Goal: Task Accomplishment & Management: Manage account settings

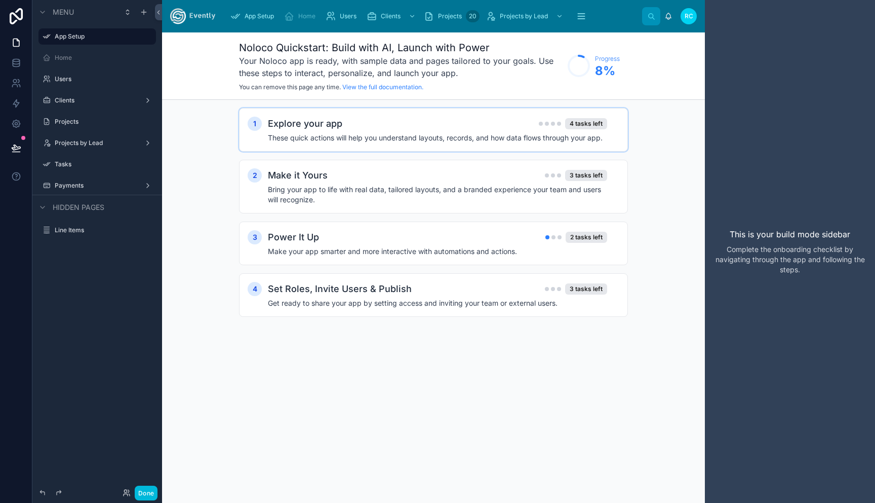
click at [423, 134] on h4 "These quick actions will help you understand layouts, records, and how data flo…" at bounding box center [437, 138] width 339 height 10
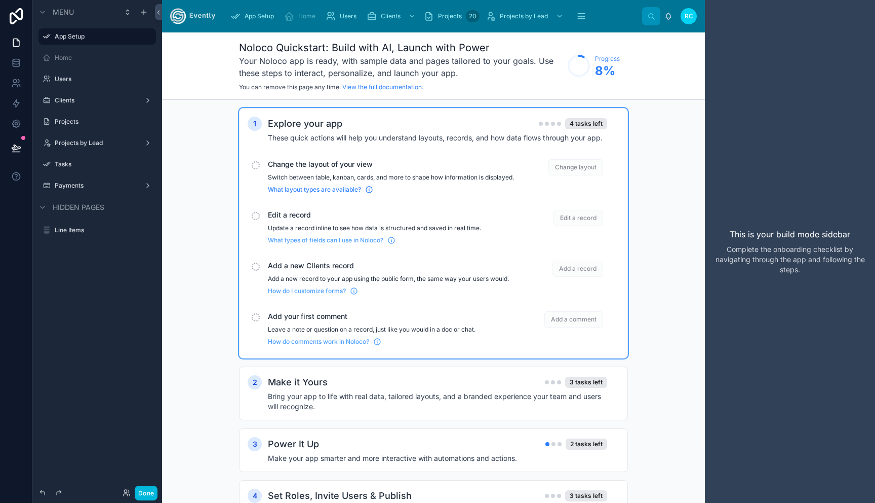
click at [341, 194] on span "What layout types are available?" at bounding box center [314, 189] width 93 height 8
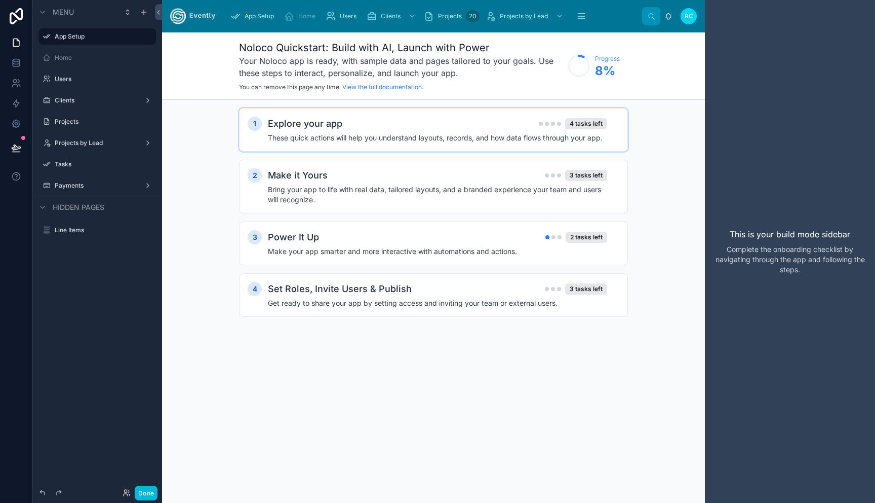
click at [437, 138] on h4 "These quick actions will help you understand layouts, records, and how data flo…" at bounding box center [437, 138] width 339 height 10
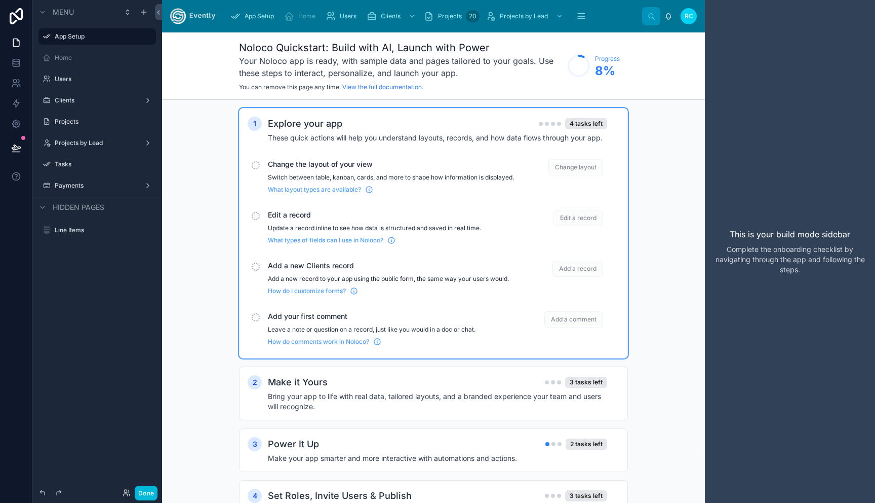
click at [255, 164] on div "scrollable content" at bounding box center [256, 165] width 8 height 8
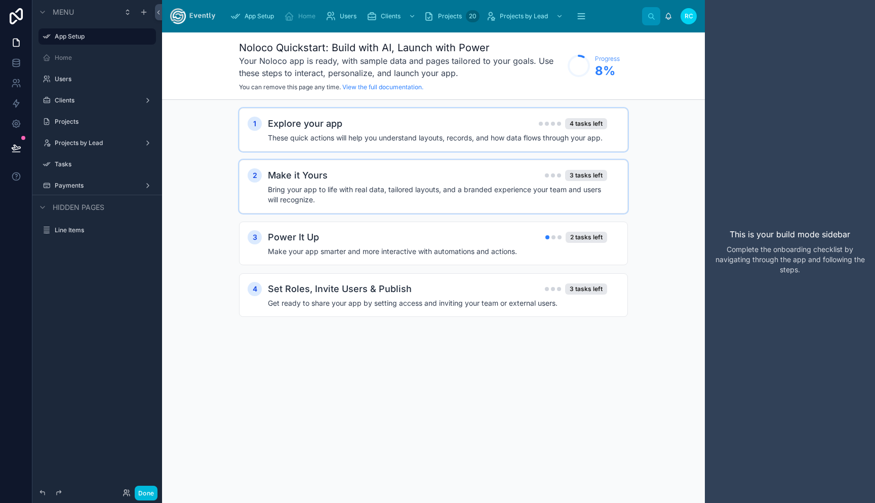
click at [254, 175] on div "2" at bounding box center [255, 175] width 14 height 14
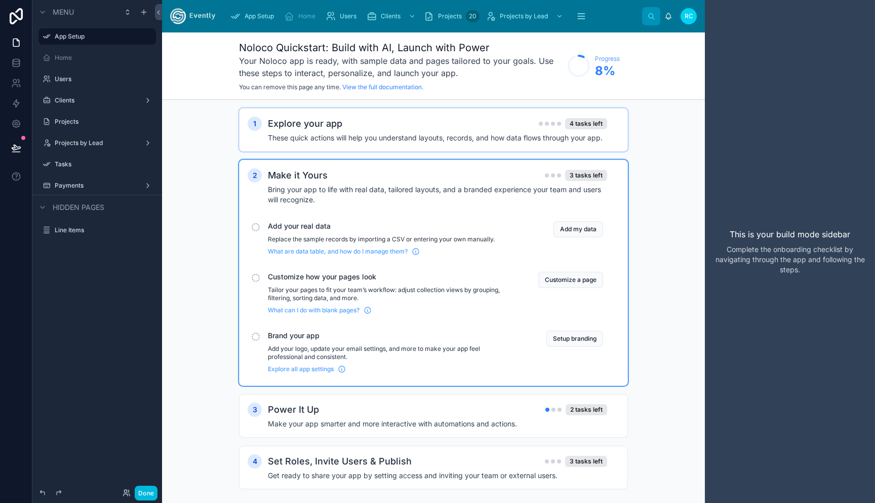
scroll to position [15, 0]
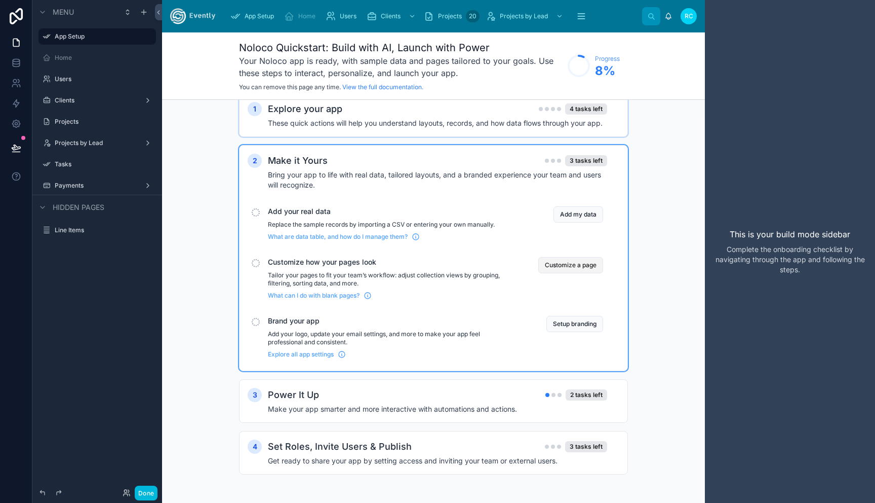
click at [583, 261] on button "Customize a page" at bounding box center [571, 265] width 65 height 16
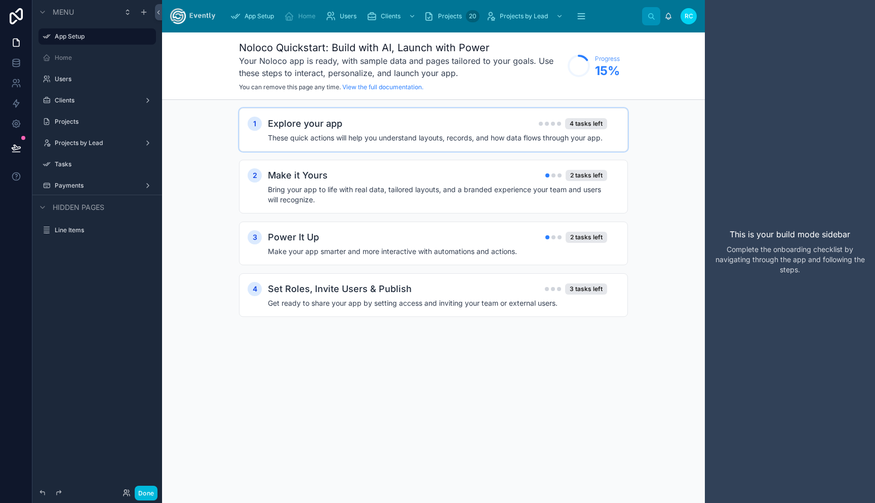
click at [311, 125] on h2 "Explore your app" at bounding box center [305, 124] width 74 height 14
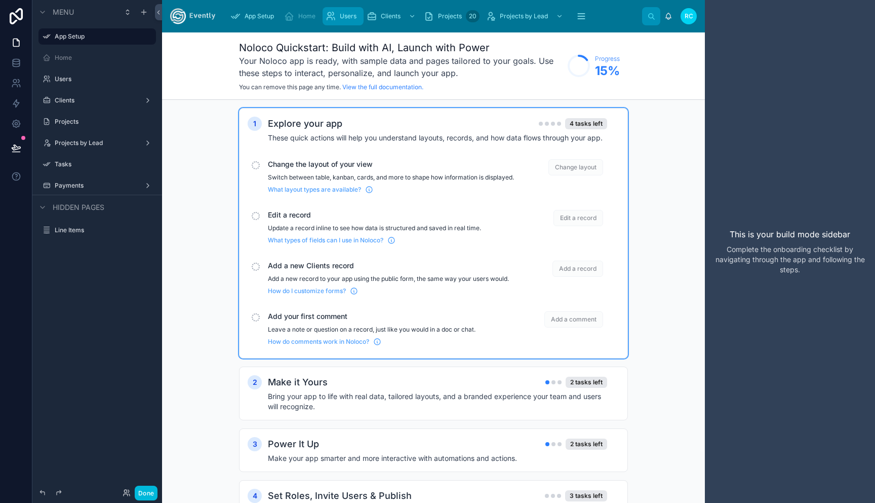
click at [341, 15] on span "Users" at bounding box center [348, 16] width 17 height 8
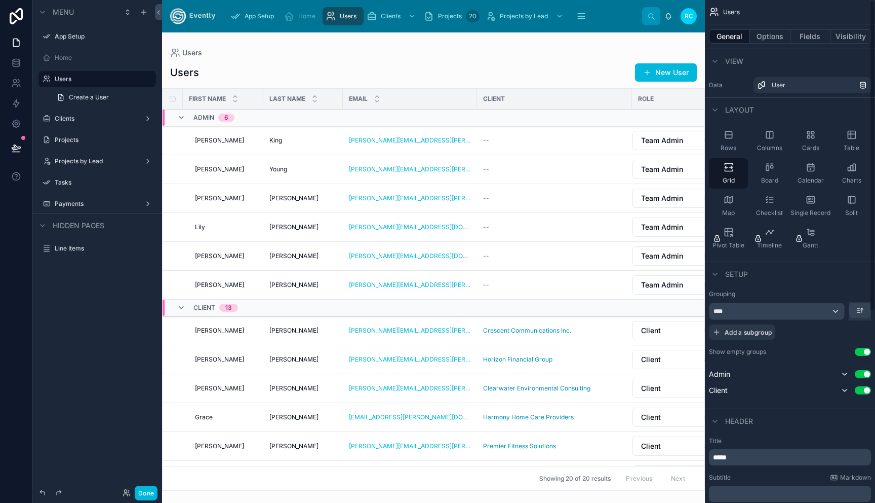
click at [666, 73] on div at bounding box center [433, 267] width 543 height 470
click at [666, 73] on button "New User" at bounding box center [666, 72] width 62 height 18
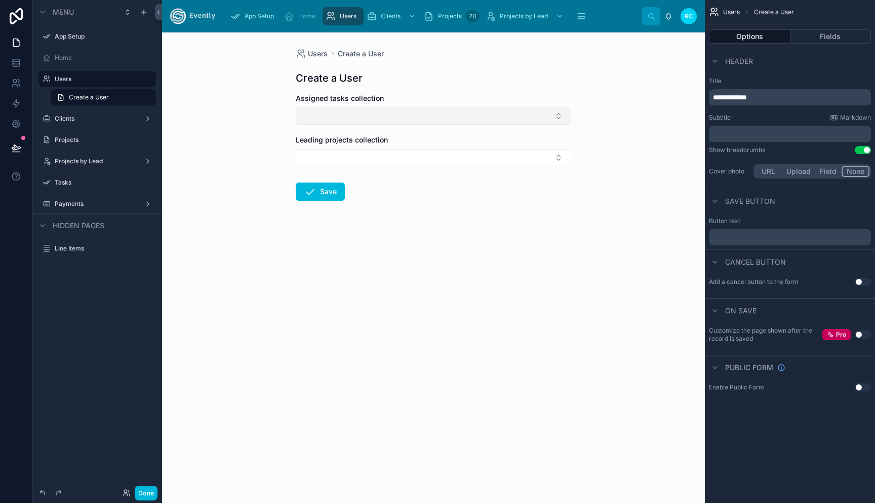
click at [362, 118] on button "Select Button" at bounding box center [434, 115] width 276 height 17
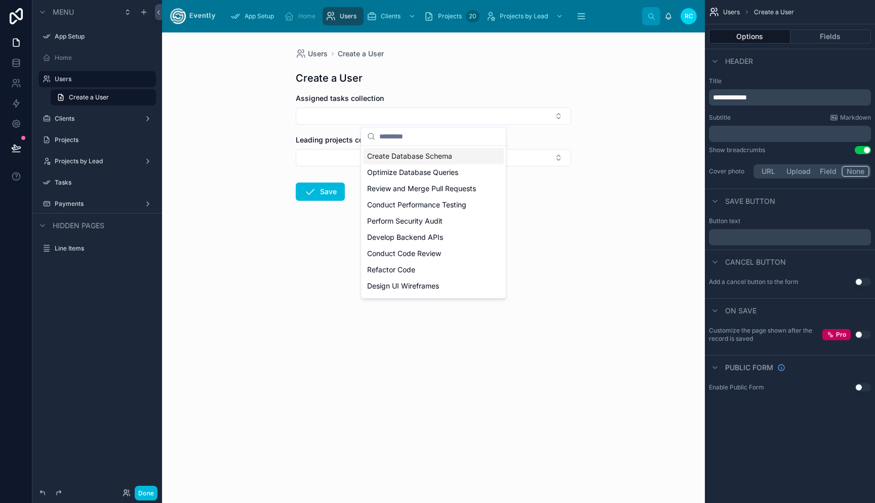
click at [584, 226] on div "Users Create a User Create a User Assigned tasks collection Leading projects co…" at bounding box center [433, 267] width 543 height 470
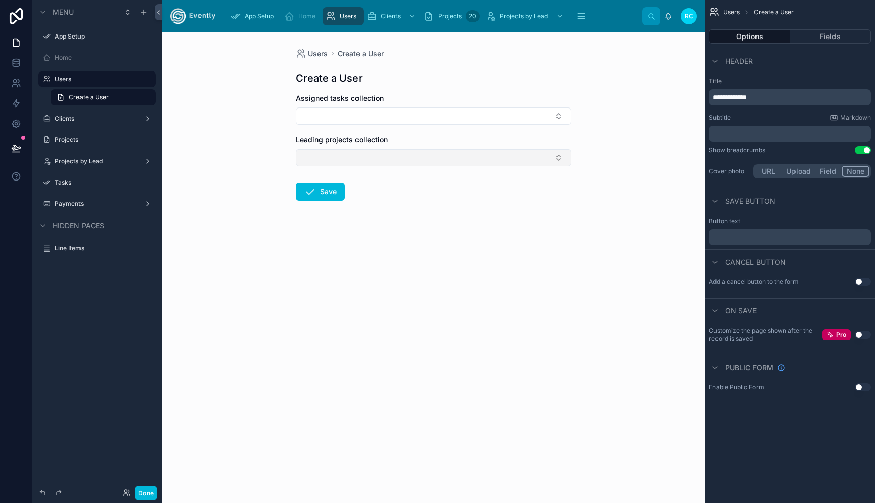
click at [343, 156] on button "Select Button" at bounding box center [434, 157] width 276 height 17
click at [331, 242] on form "Assigned tasks collection Leading projects collection Save" at bounding box center [434, 179] width 276 height 172
click at [353, 52] on span "Create a User" at bounding box center [361, 54] width 46 height 10
click at [326, 113] on button "Select Button" at bounding box center [434, 115] width 276 height 17
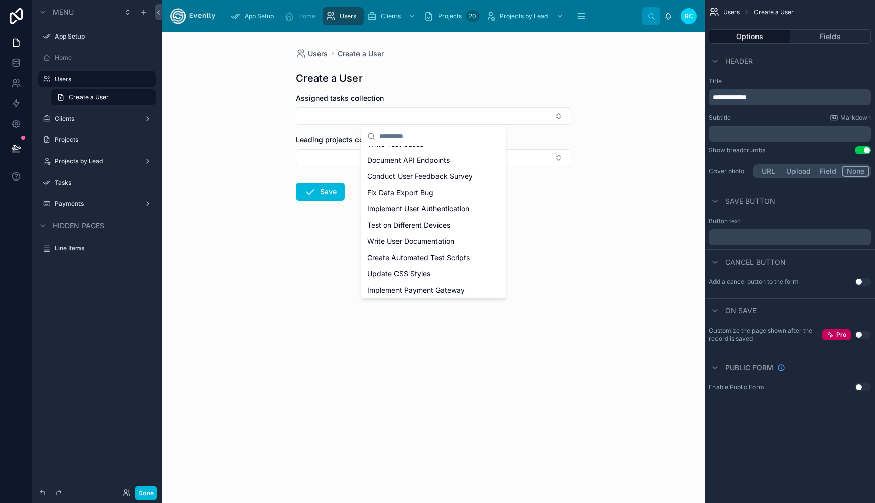
scroll to position [176, 0]
click at [388, 228] on div "Test on Different Devices" at bounding box center [433, 223] width 141 height 16
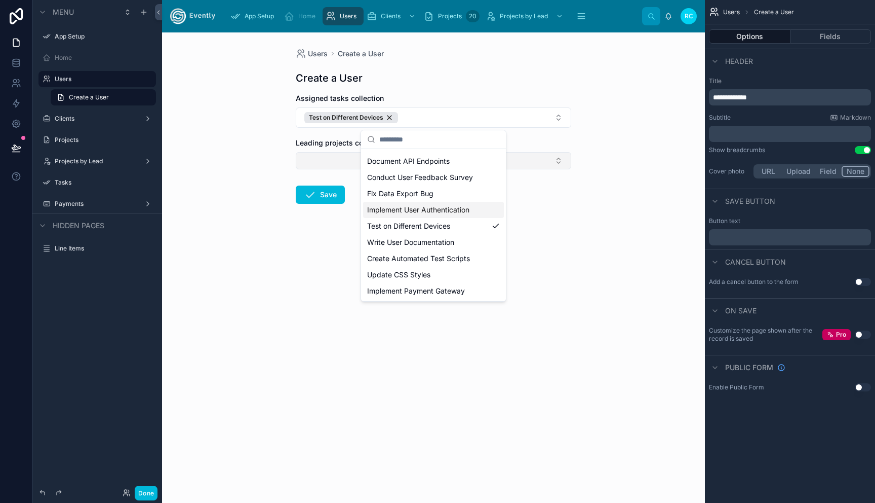
scroll to position [0, 0]
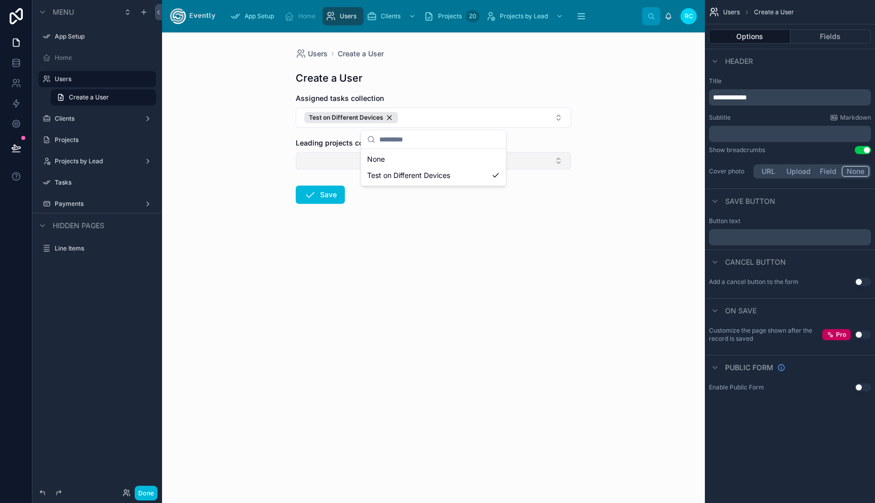
click at [323, 160] on button "Select Button" at bounding box center [434, 160] width 276 height 17
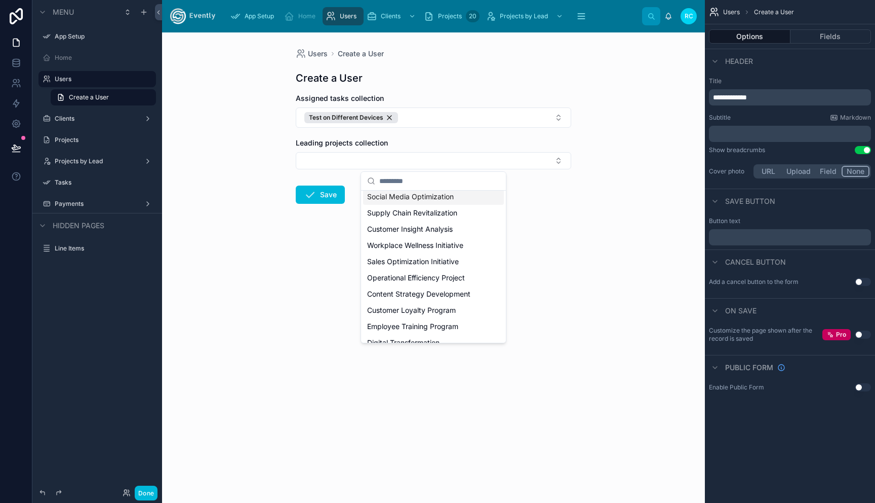
scroll to position [40, 0]
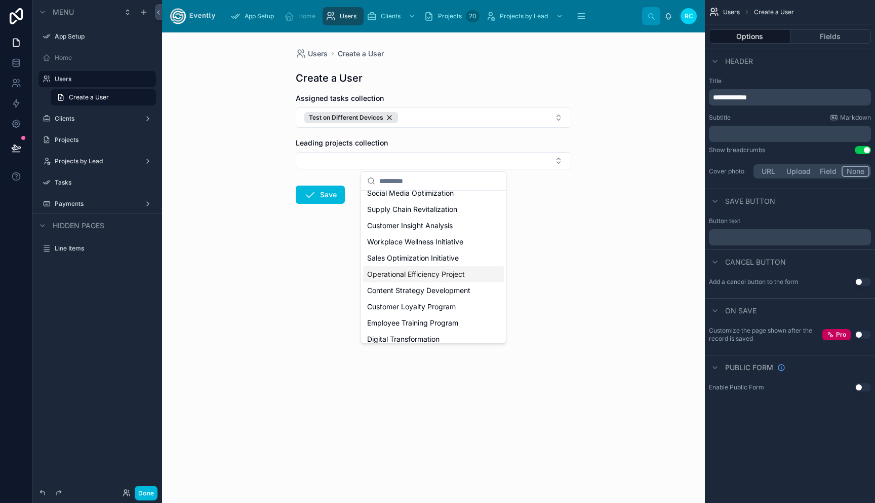
click at [384, 273] on span "Operational Efficiency Project" at bounding box center [416, 274] width 98 height 10
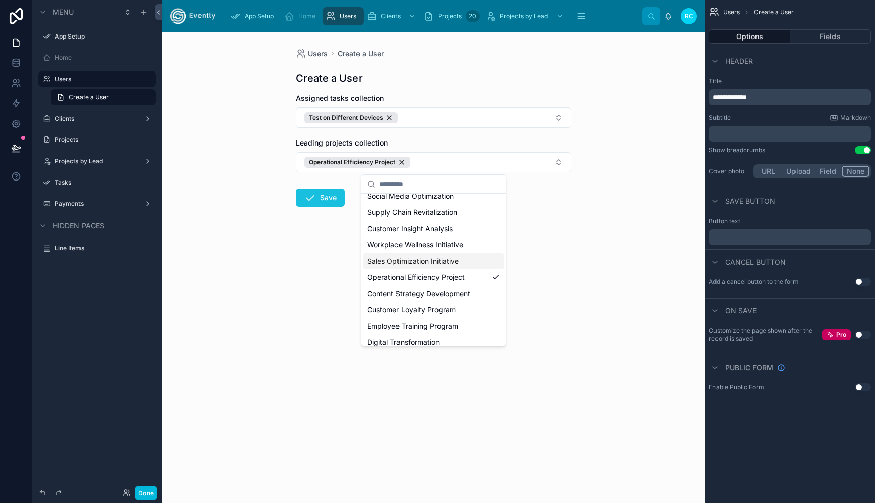
scroll to position [0, 0]
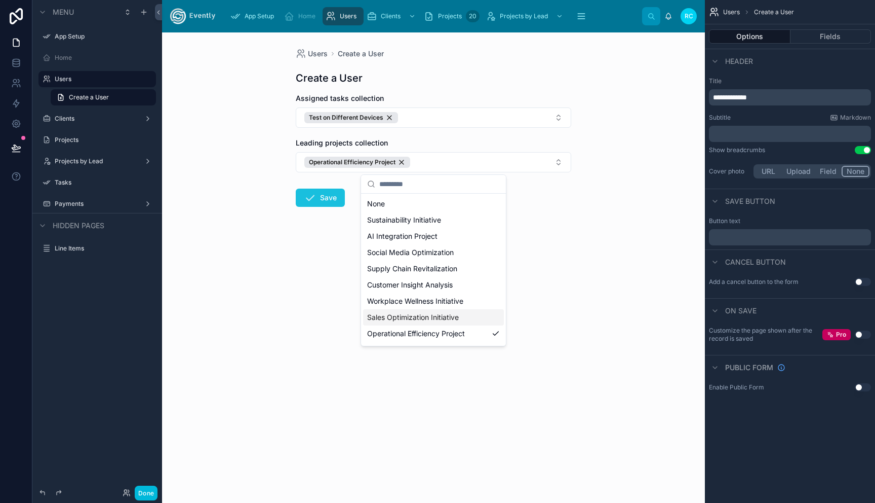
click at [317, 200] on button "Save" at bounding box center [320, 197] width 49 height 18
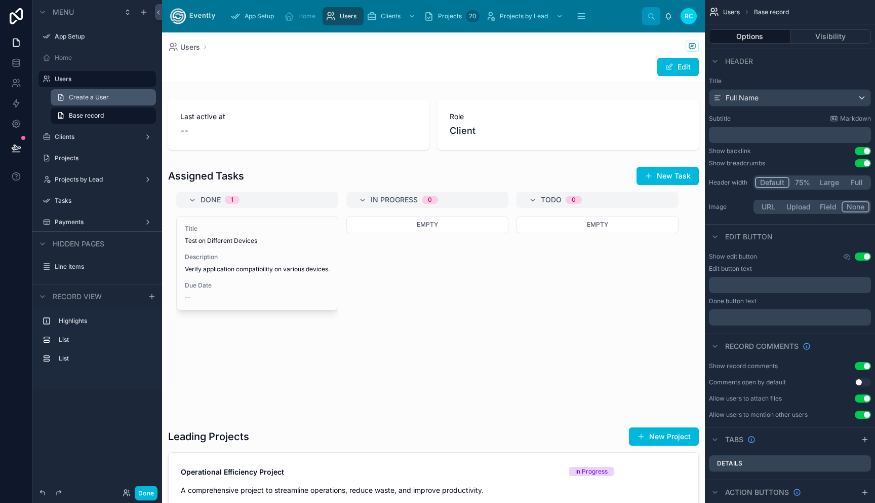
click at [79, 99] on span "Create a User" at bounding box center [89, 97] width 40 height 8
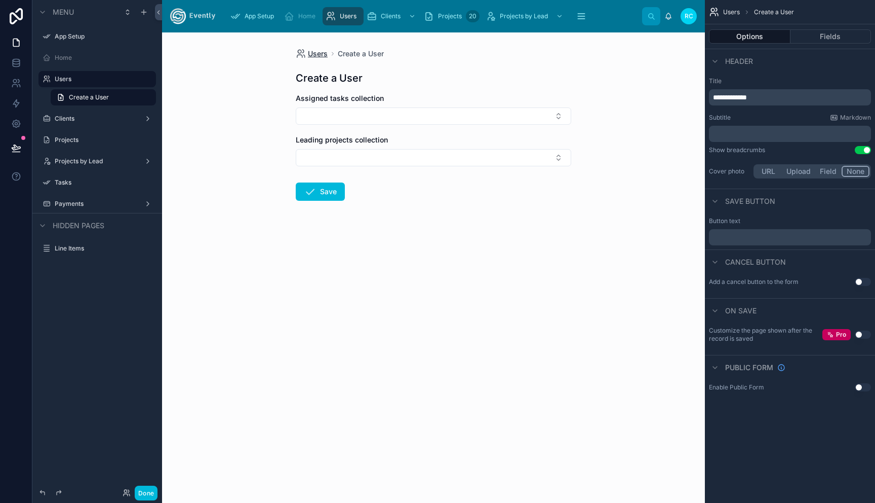
click at [313, 55] on span "Users" at bounding box center [318, 54] width 20 height 10
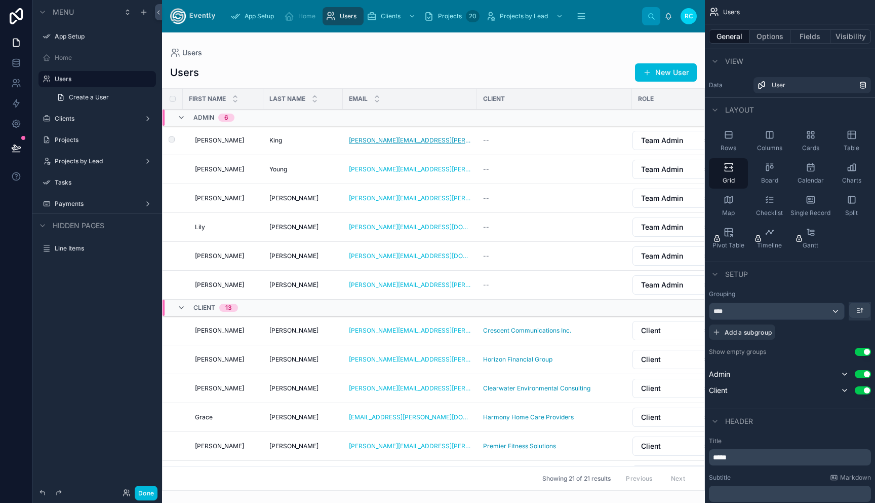
click at [363, 141] on link "[PERSON_NAME][EMAIL_ADDRESS][PERSON_NAME][DOMAIN_NAME]" at bounding box center [410, 140] width 122 height 8
click at [683, 76] on button "New User" at bounding box center [666, 72] width 62 height 18
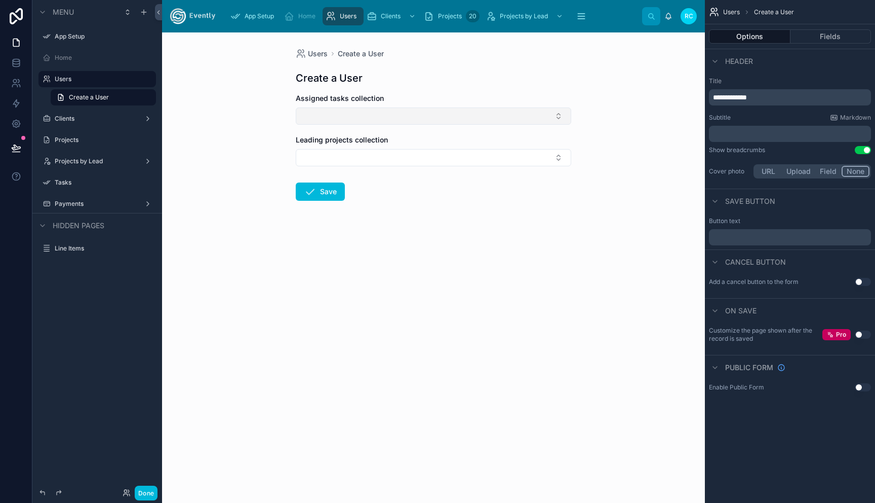
click at [550, 111] on button "Select Button" at bounding box center [434, 115] width 276 height 17
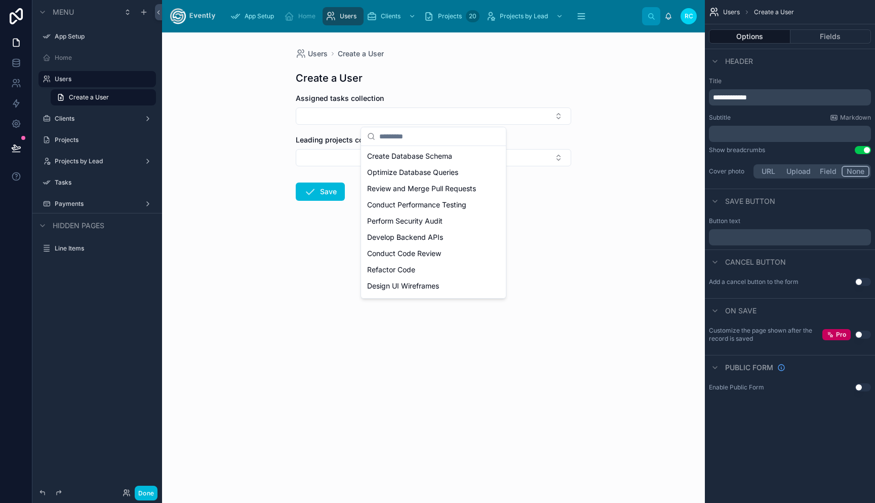
click at [638, 245] on div "Users Create a User Create a User Assigned tasks collection Leading projects co…" at bounding box center [433, 267] width 543 height 470
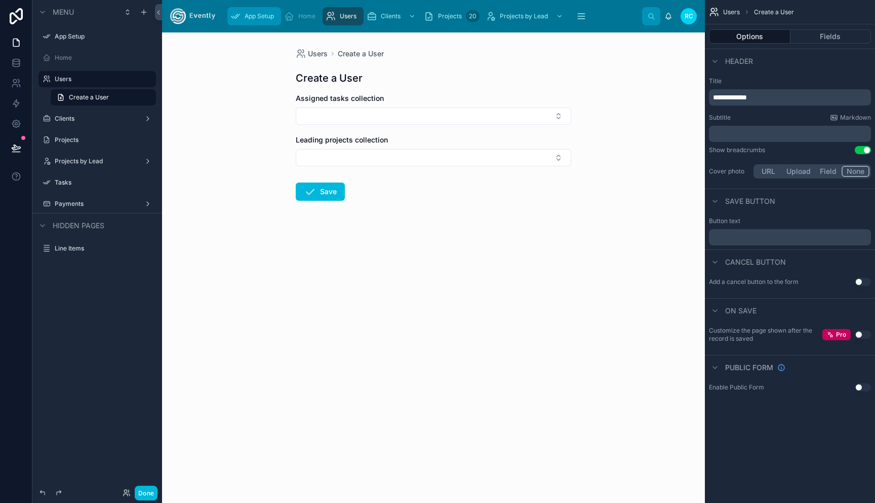
click at [267, 18] on span "App Setup" at bounding box center [259, 16] width 29 height 8
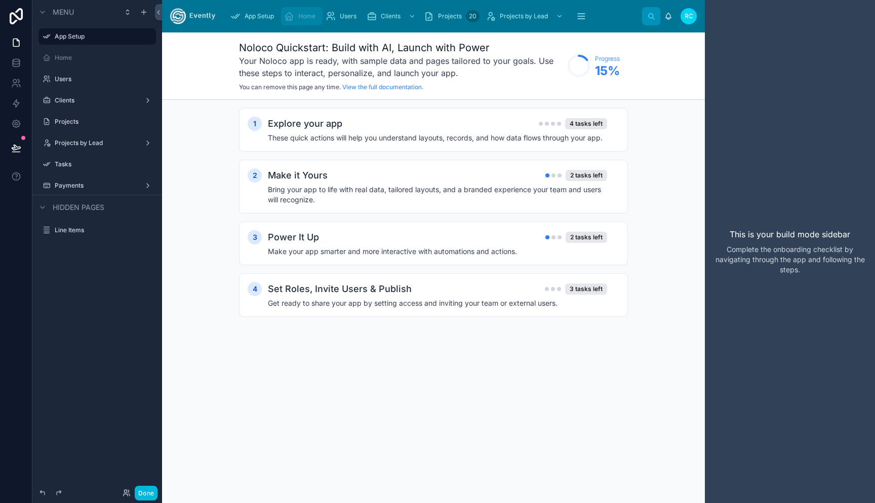
click at [310, 12] on div "Home" at bounding box center [301, 16] width 35 height 16
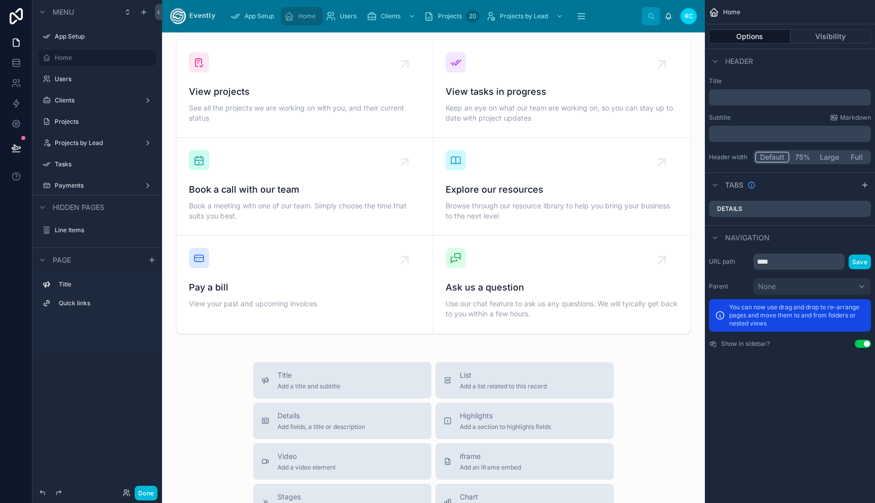
scroll to position [238, 0]
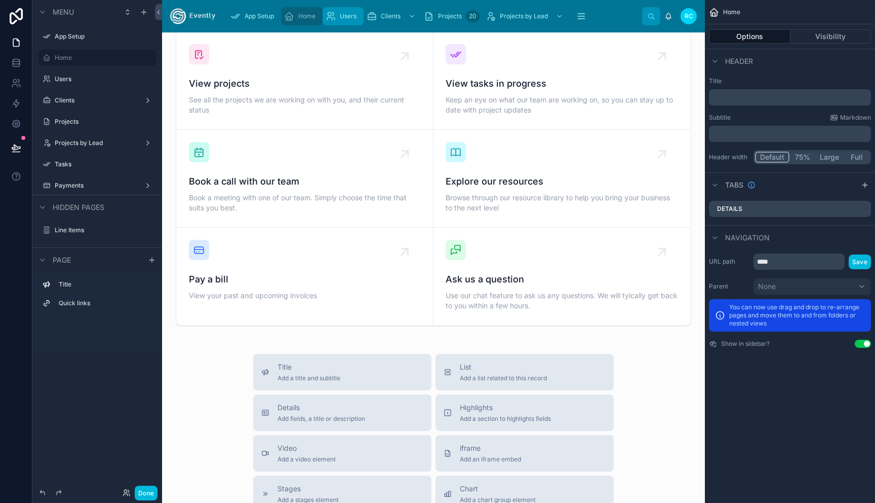
click at [355, 13] on span "Users" at bounding box center [348, 16] width 17 height 8
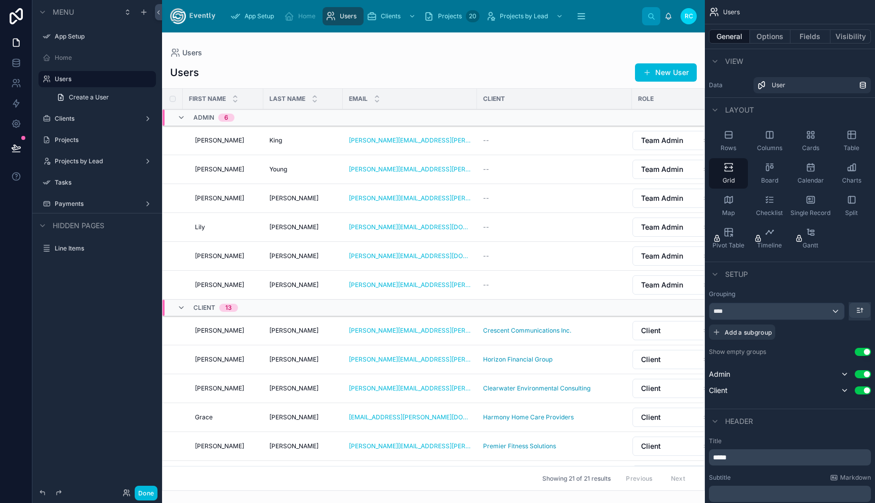
click at [684, 21] on div "RC" at bounding box center [689, 16] width 16 height 16
click at [689, 16] on span "RC" at bounding box center [689, 16] width 9 height 8
click at [671, 143] on span "Team Admin" at bounding box center [662, 140] width 42 height 10
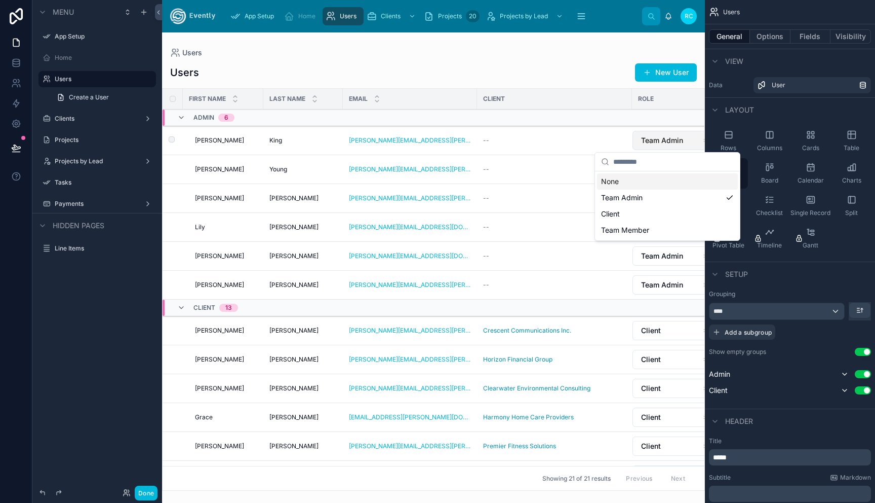
click at [671, 143] on span "Team Admin" at bounding box center [662, 140] width 42 height 10
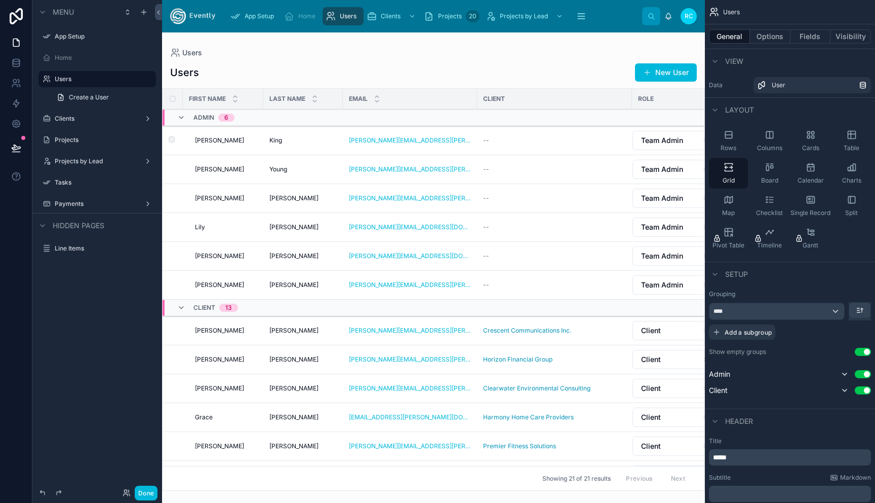
click at [363, 135] on td "[PERSON_NAME][EMAIL_ADDRESS][PERSON_NAME][DOMAIN_NAME]" at bounding box center [410, 140] width 134 height 29
click at [364, 142] on link "[PERSON_NAME][EMAIL_ADDRESS][PERSON_NAME][DOMAIN_NAME]" at bounding box center [410, 140] width 122 height 8
click at [206, 140] on span "[PERSON_NAME]" at bounding box center [219, 140] width 49 height 8
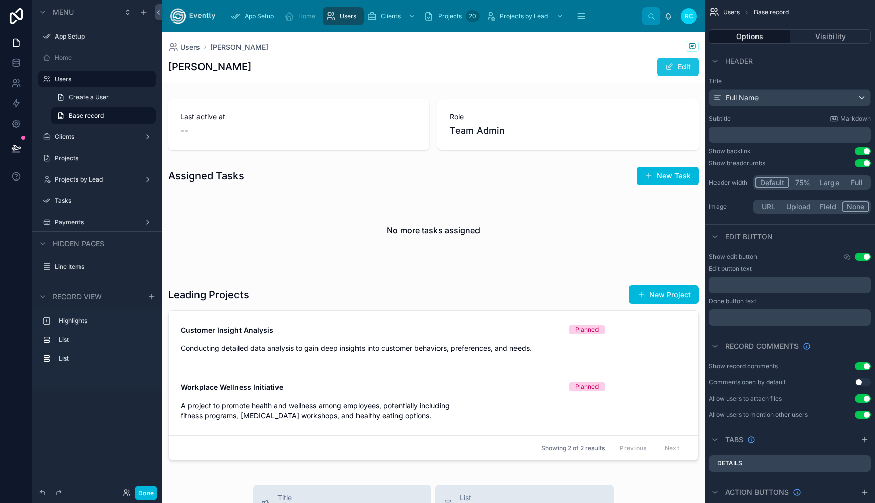
click at [683, 66] on button "Edit" at bounding box center [679, 67] width 42 height 18
click at [95, 95] on span "Create a User" at bounding box center [89, 97] width 40 height 8
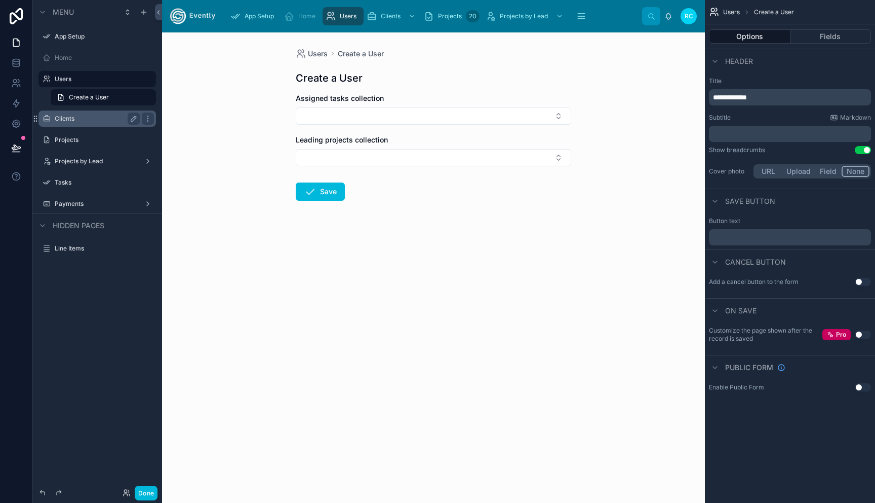
click at [91, 121] on label "Clients" at bounding box center [95, 119] width 81 height 8
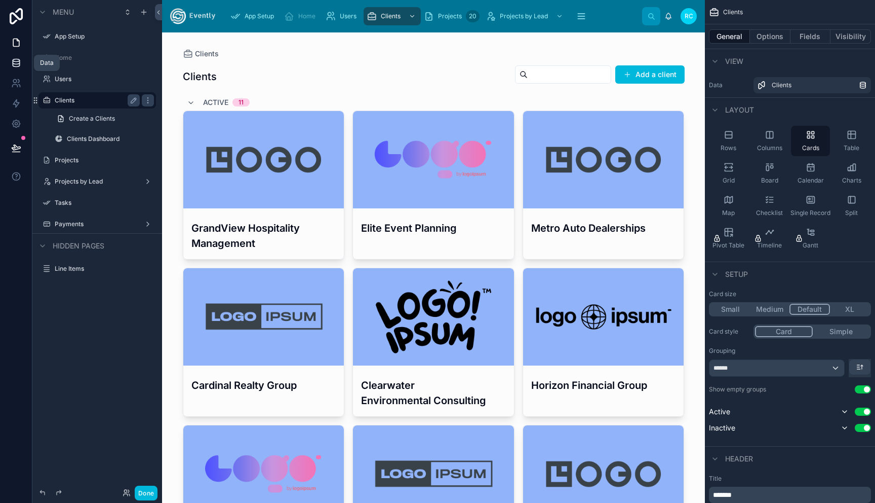
click at [14, 60] on icon at bounding box center [16, 63] width 10 height 10
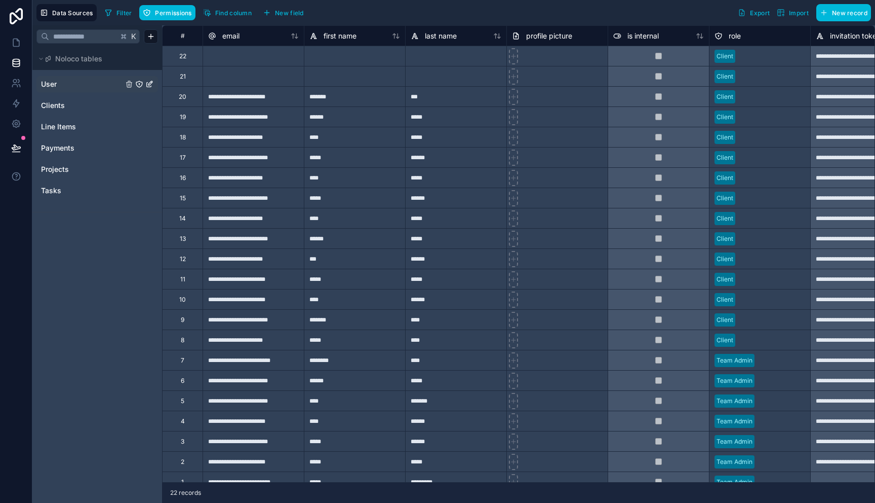
click at [54, 88] on span "User" at bounding box center [49, 84] width 16 height 10
click at [149, 84] on icon "User" at bounding box center [150, 83] width 4 height 4
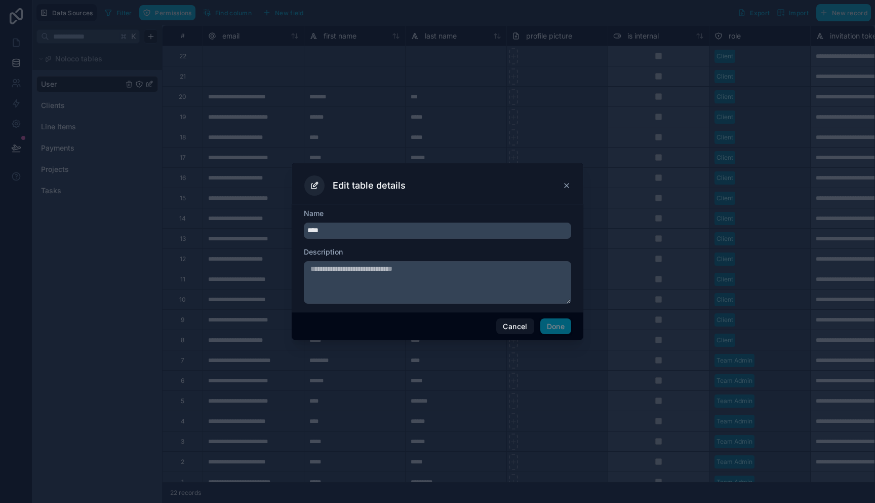
click at [568, 184] on icon at bounding box center [567, 185] width 8 height 8
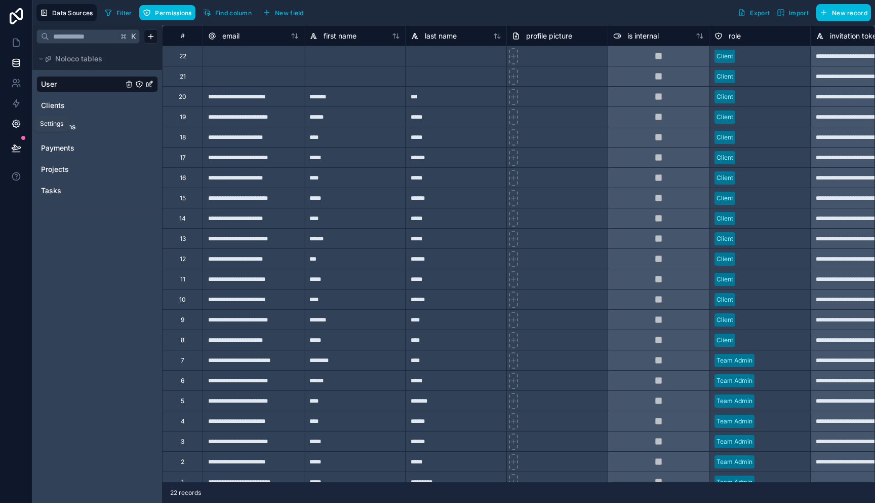
click at [18, 123] on icon at bounding box center [16, 124] width 10 height 10
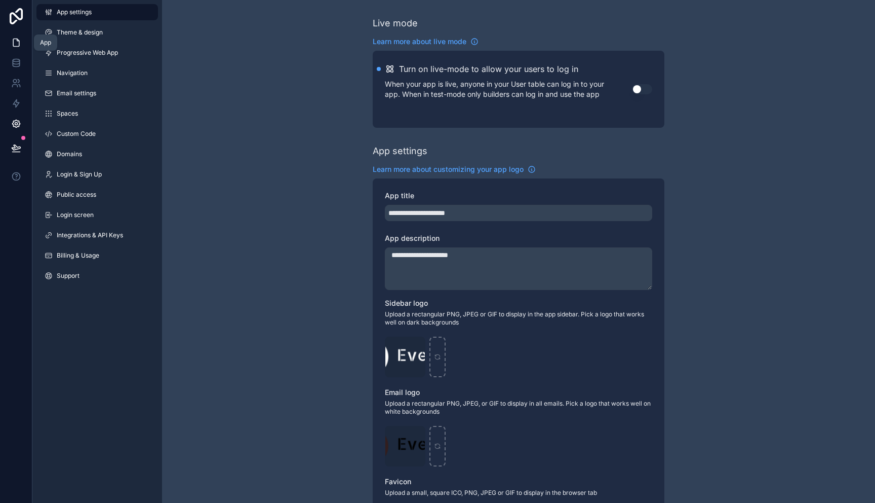
click at [16, 41] on icon at bounding box center [16, 42] width 10 height 10
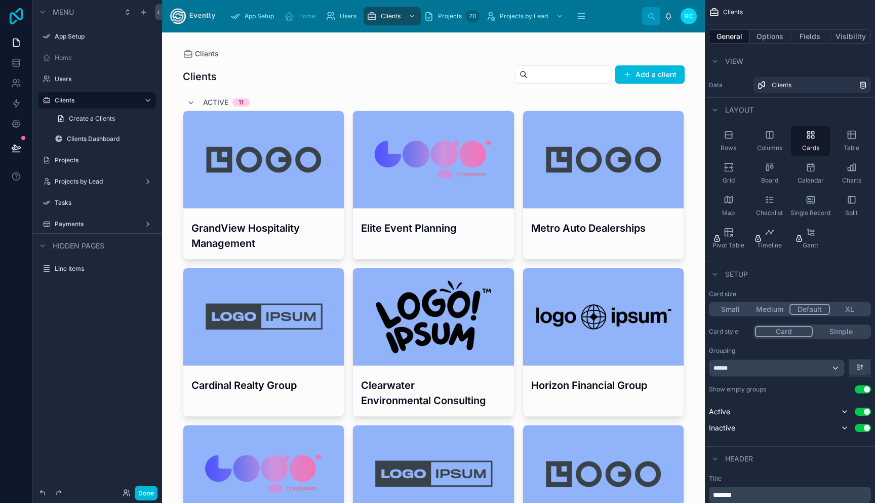
click at [16, 16] on icon at bounding box center [16, 16] width 13 height 16
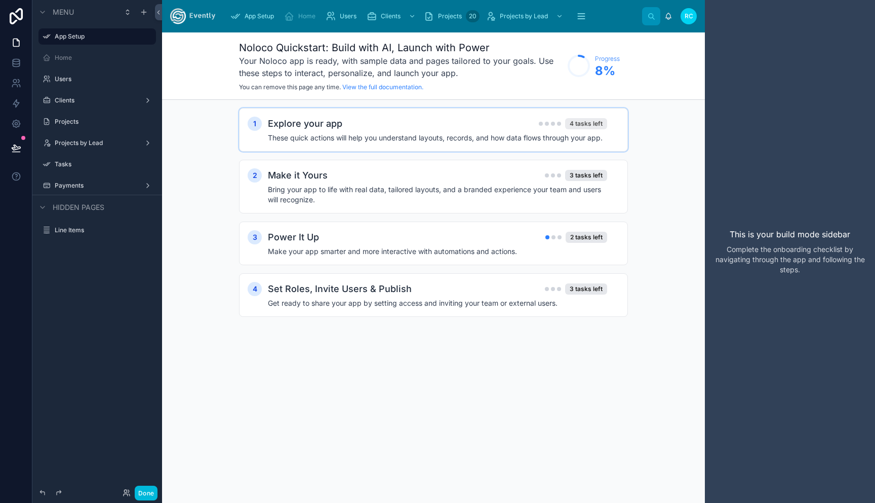
click at [582, 124] on div "4 tasks left" at bounding box center [586, 123] width 42 height 11
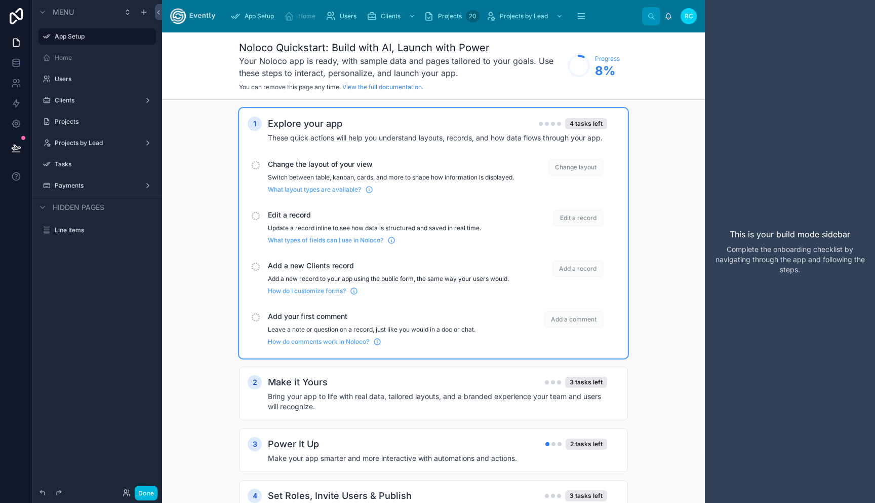
click at [257, 166] on div "scrollable content" at bounding box center [256, 165] width 8 height 8
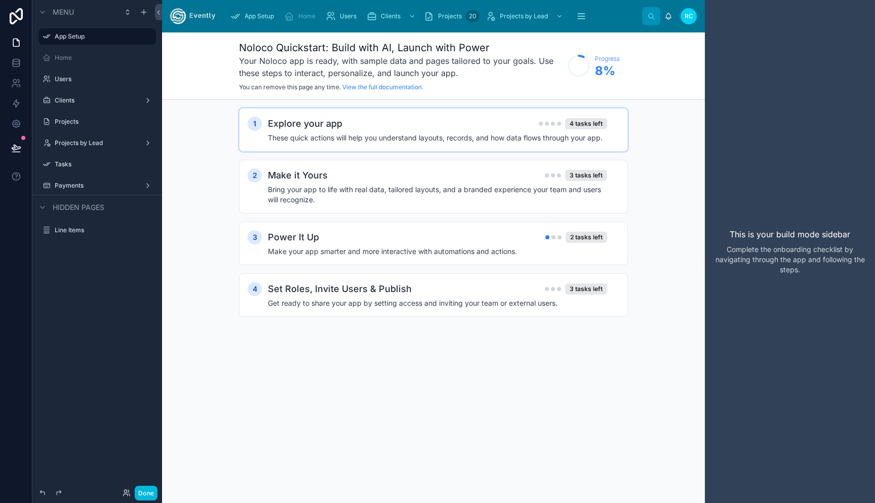
click at [544, 136] on h4 "These quick actions will help you understand layouts, records, and how data flo…" at bounding box center [437, 138] width 339 height 10
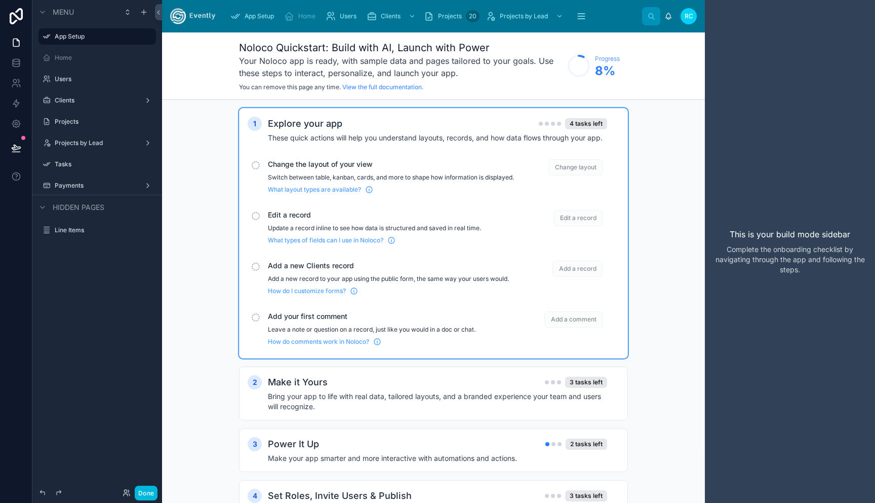
click at [565, 170] on span "Change layout" at bounding box center [576, 167] width 55 height 16
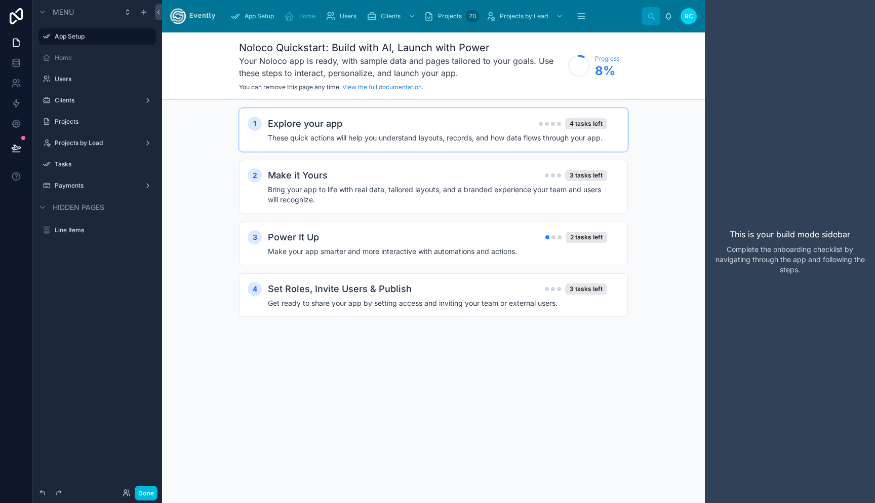
click at [567, 139] on h4 "These quick actions will help you understand layouts, records, and how data flo…" at bounding box center [437, 138] width 339 height 10
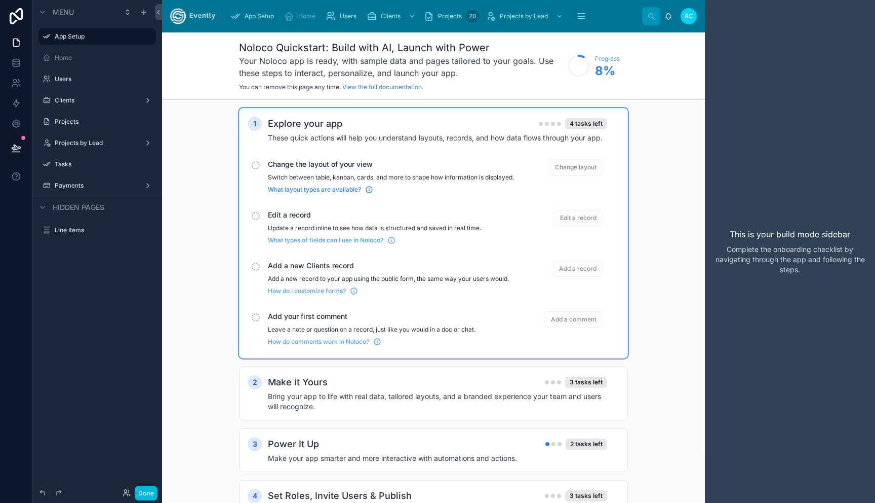
click at [323, 194] on span "What layout types are available?" at bounding box center [314, 189] width 93 height 8
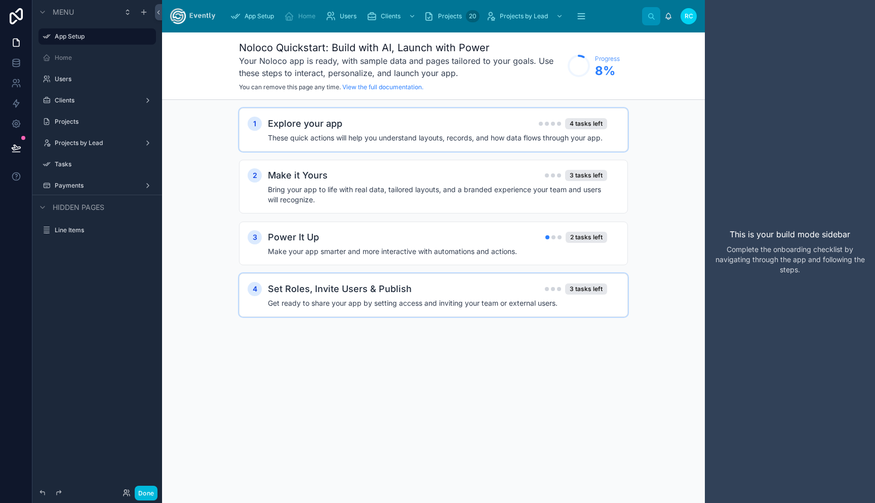
click at [305, 292] on h2 "Set Roles, Invite Users & Publish" at bounding box center [340, 289] width 144 height 14
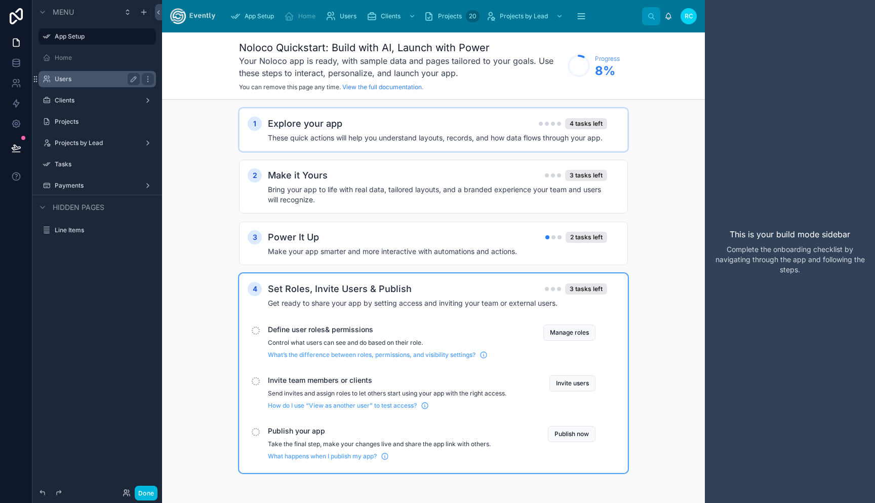
click at [65, 78] on label "Users" at bounding box center [95, 79] width 81 height 8
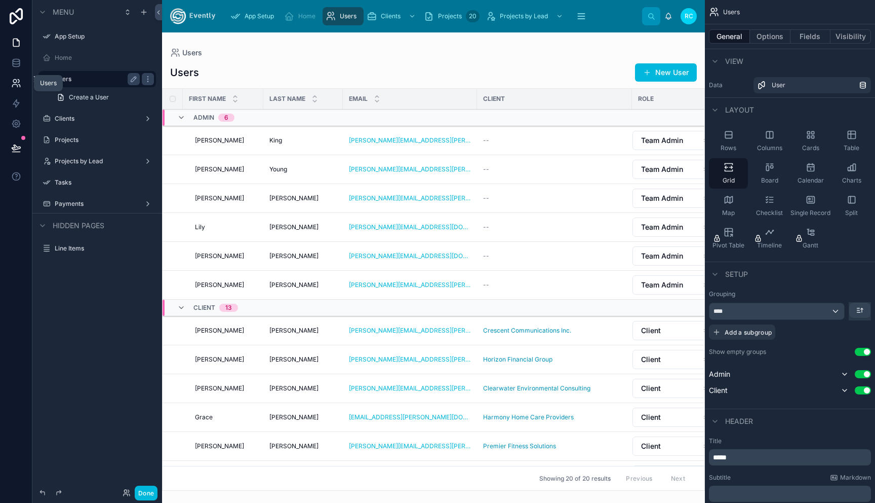
click at [16, 85] on icon at bounding box center [14, 86] width 5 height 3
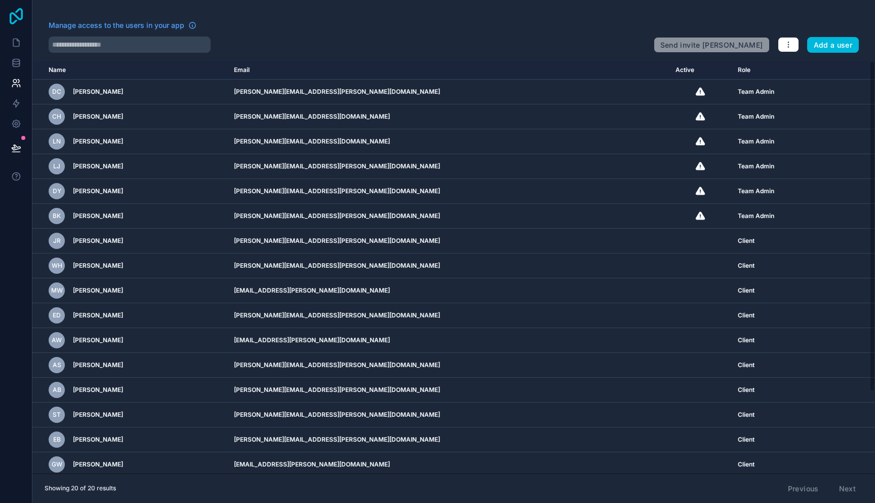
click at [10, 20] on icon at bounding box center [16, 16] width 13 height 16
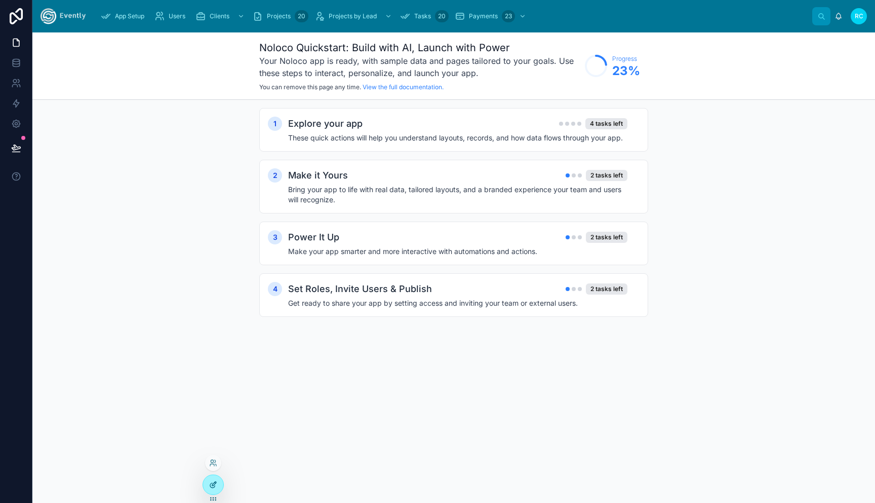
click at [214, 483] on icon at bounding box center [214, 483] width 4 height 4
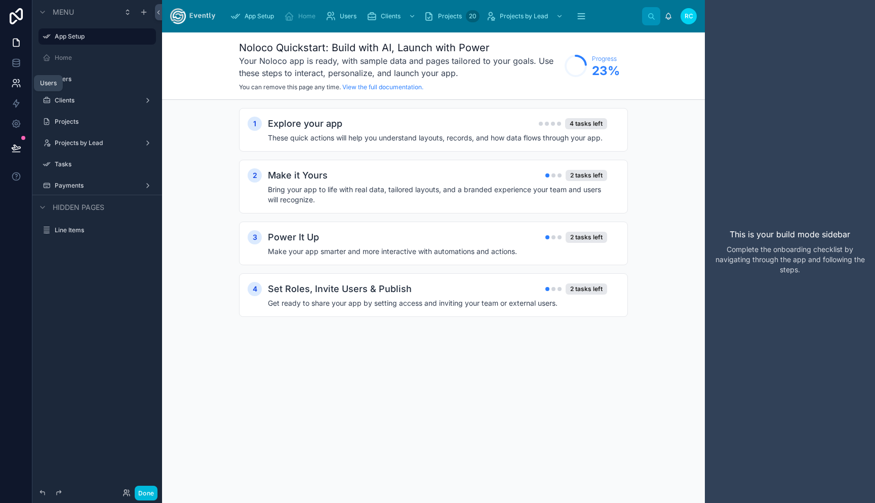
click at [15, 80] on icon at bounding box center [16, 83] width 10 height 10
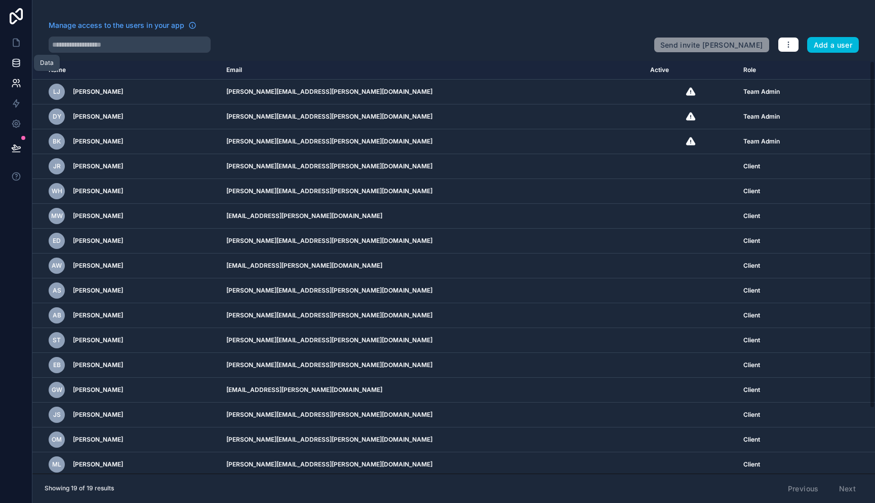
click at [17, 56] on link at bounding box center [16, 63] width 32 height 20
